Goal: Check status: Check status

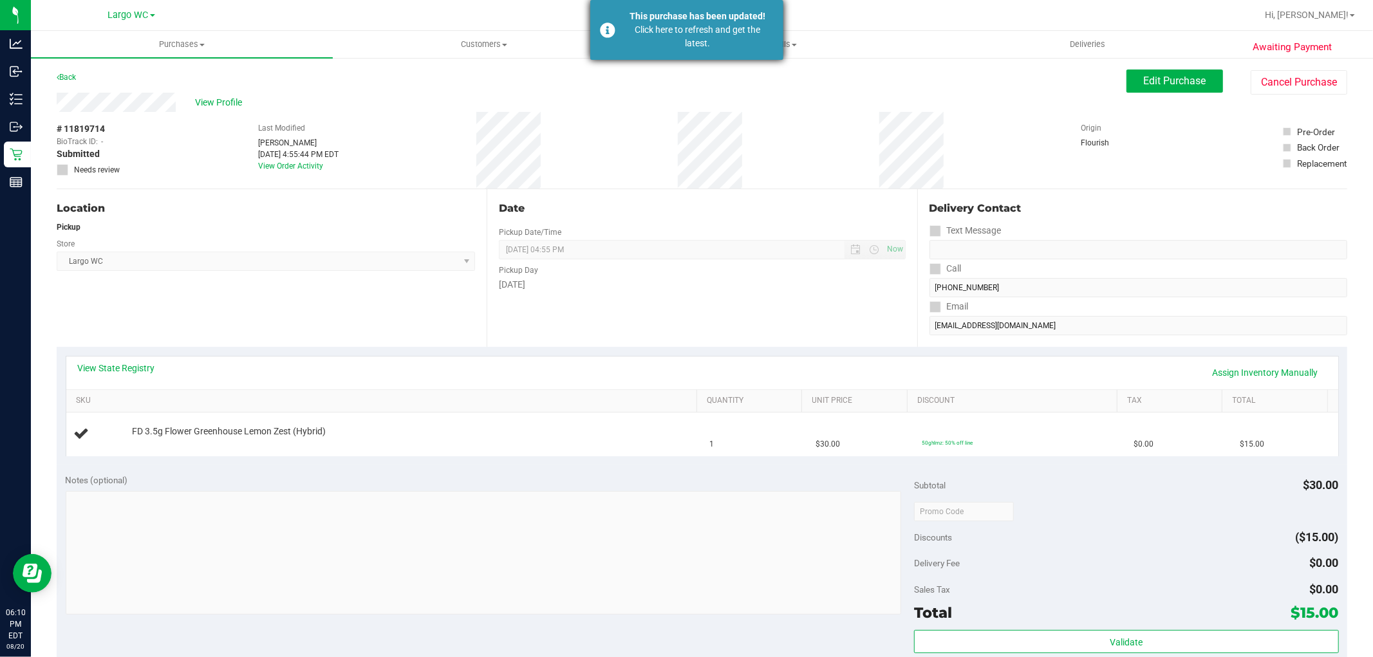
click at [651, 44] on div "Click here to refresh and get the latest." at bounding box center [697, 36] width 151 height 27
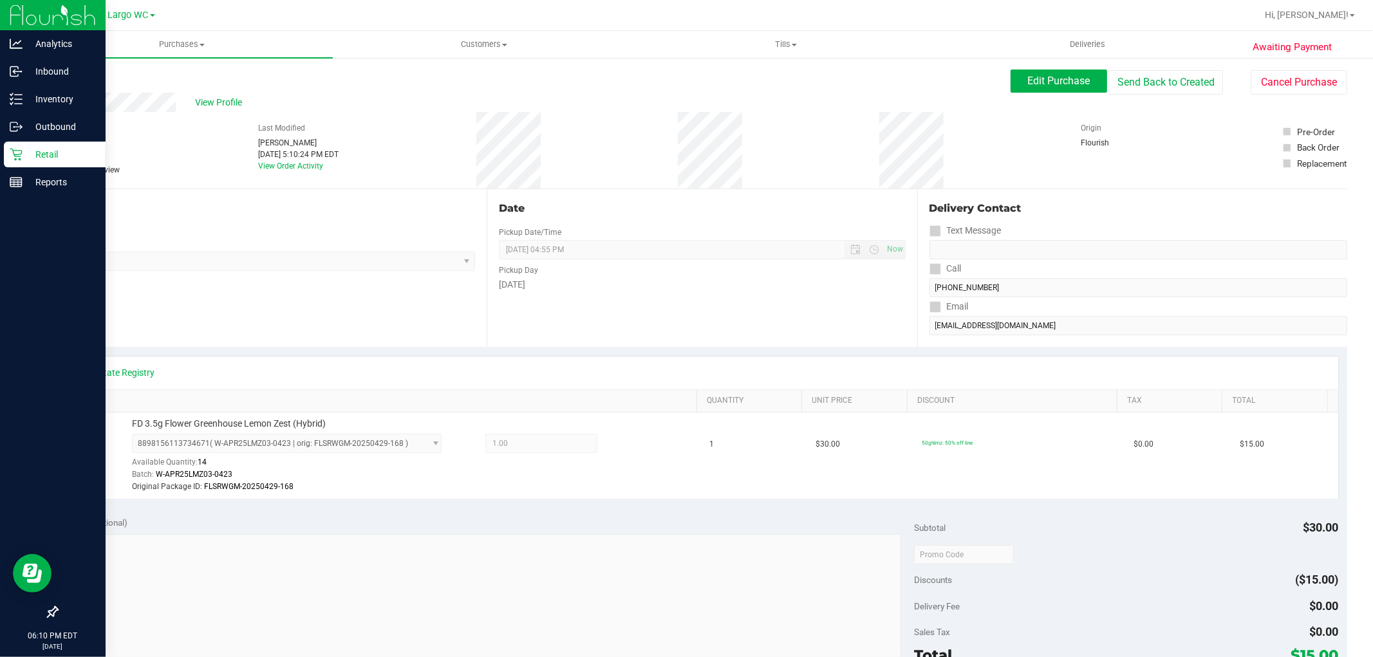
click at [21, 155] on icon at bounding box center [16, 154] width 13 height 13
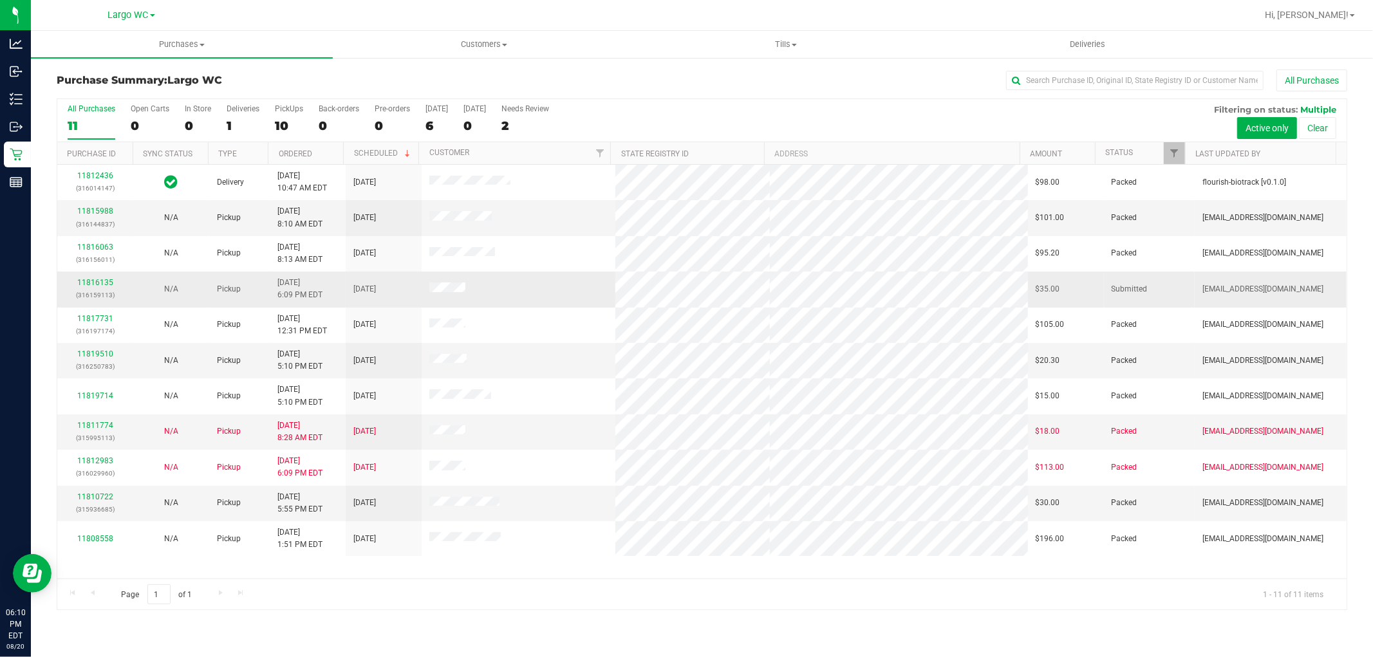
click at [512, 279] on td at bounding box center [518, 289] width 193 height 35
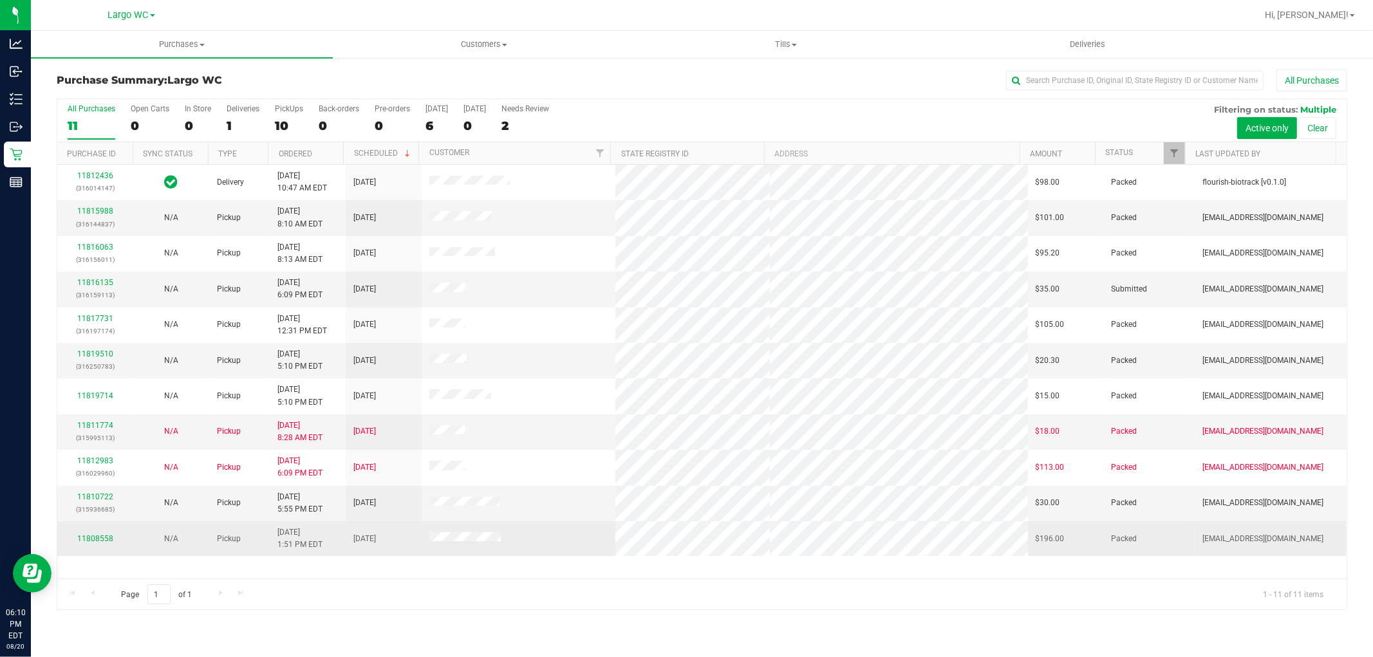
click at [94, 530] on td "11808558" at bounding box center [95, 538] width 76 height 35
click at [94, 534] on div "11808558" at bounding box center [95, 539] width 61 height 12
click at [100, 541] on link "11808558" at bounding box center [95, 538] width 36 height 9
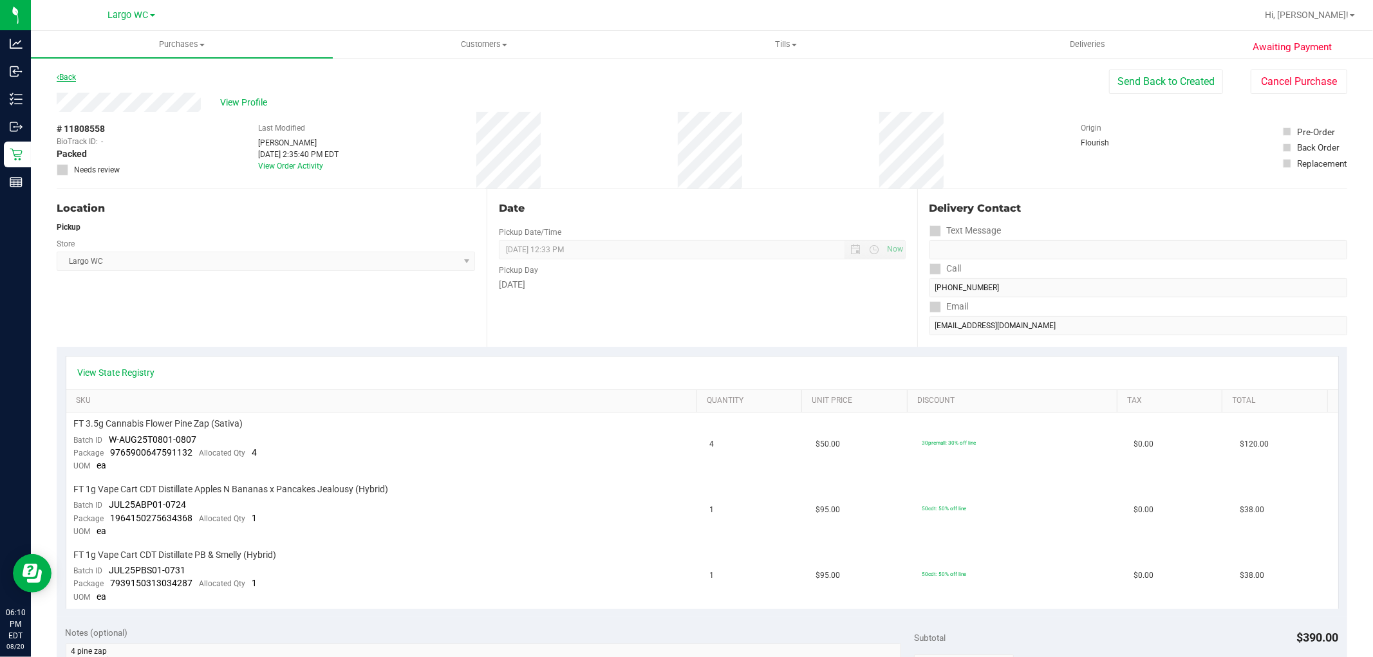
click at [59, 76] on icon at bounding box center [58, 77] width 3 height 8
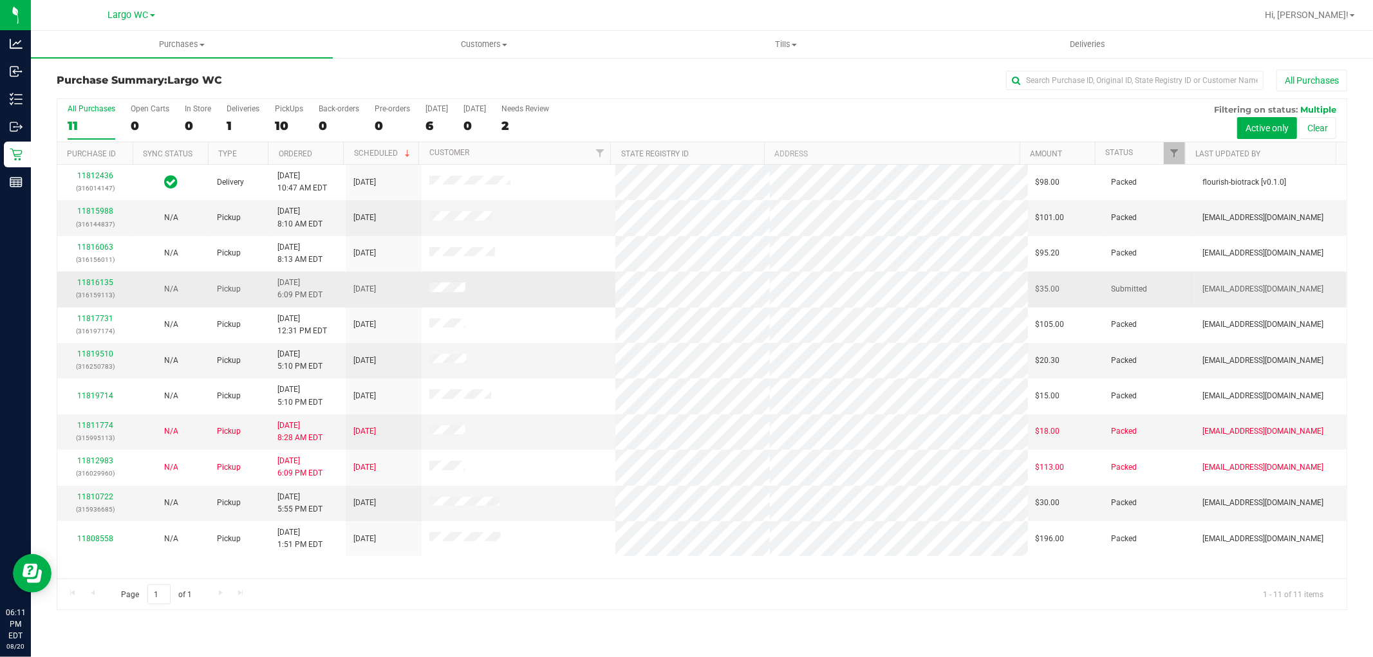
click at [558, 272] on td at bounding box center [518, 289] width 193 height 35
click at [94, 117] on label "All Purchases 11" at bounding box center [92, 121] width 48 height 35
click at [0, 0] on input "All Purchases 11" at bounding box center [0, 0] width 0 height 0
